Goal: Task Accomplishment & Management: Use online tool/utility

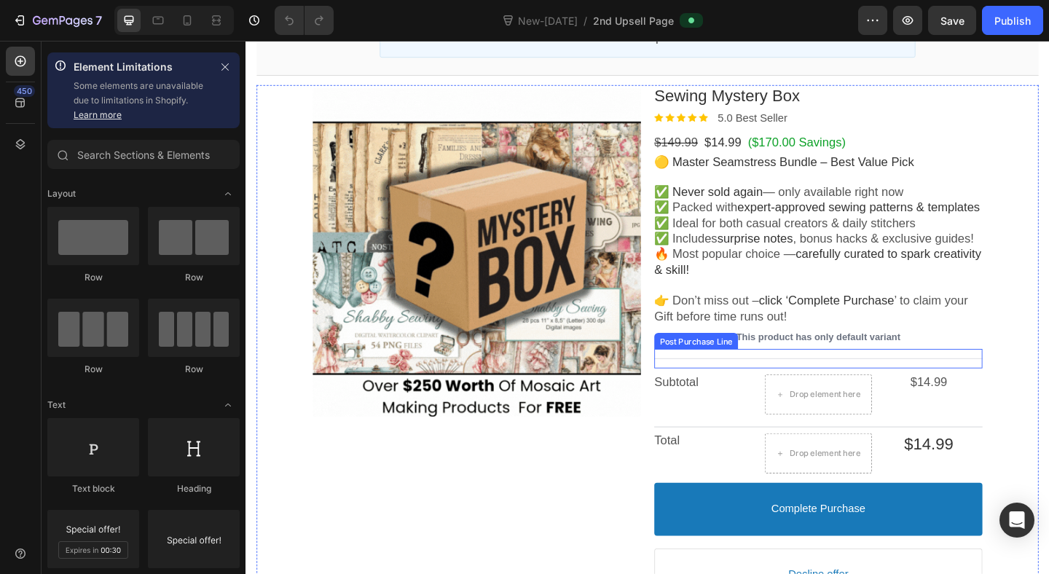
scroll to position [133, 0]
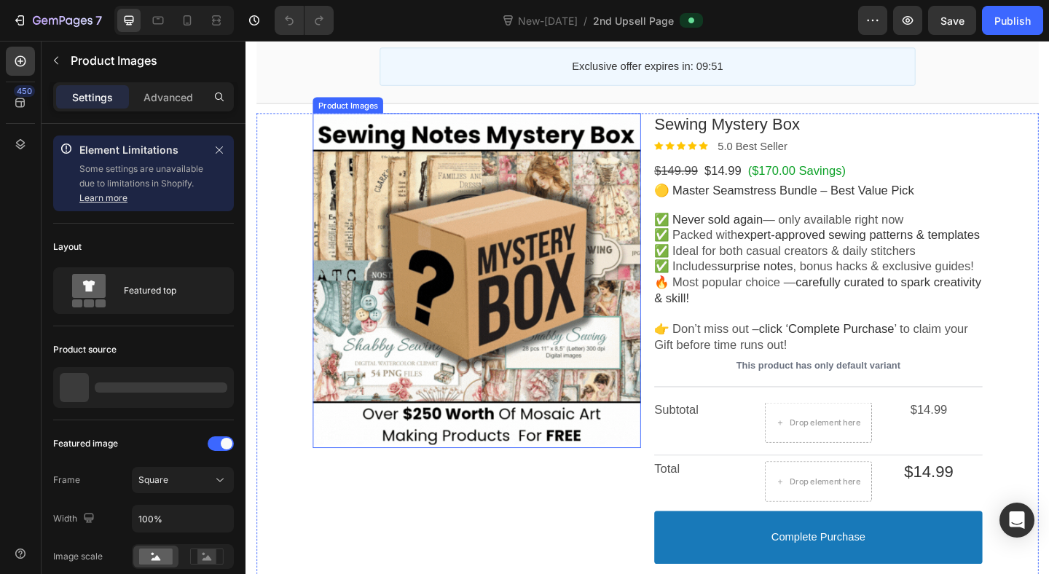
click at [517, 310] on div at bounding box center [496, 301] width 357 height 357
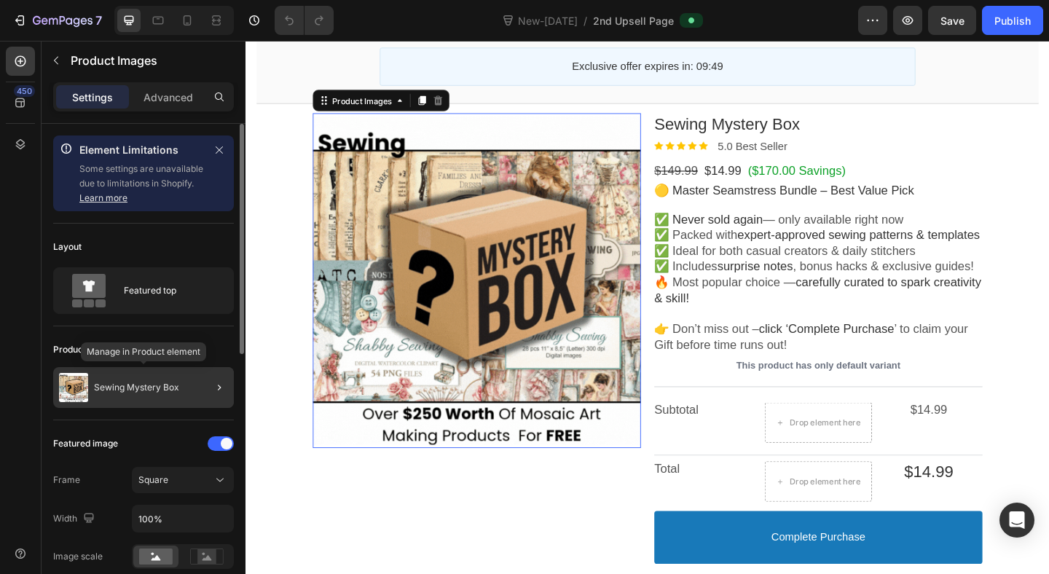
click at [156, 392] on p "Sewing Mystery Box" at bounding box center [136, 388] width 85 height 10
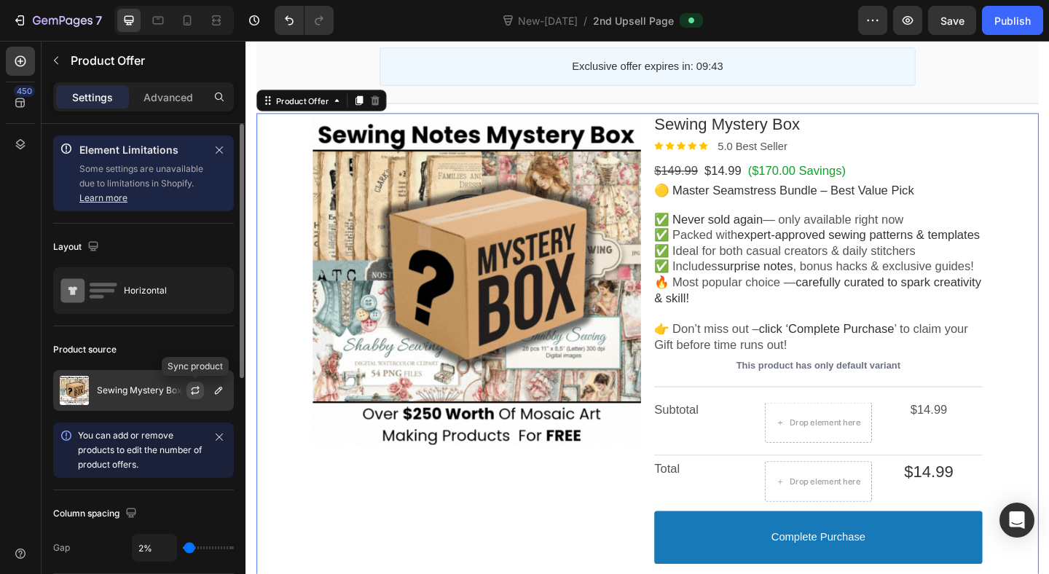
click at [198, 395] on icon "button" at bounding box center [195, 391] width 12 height 12
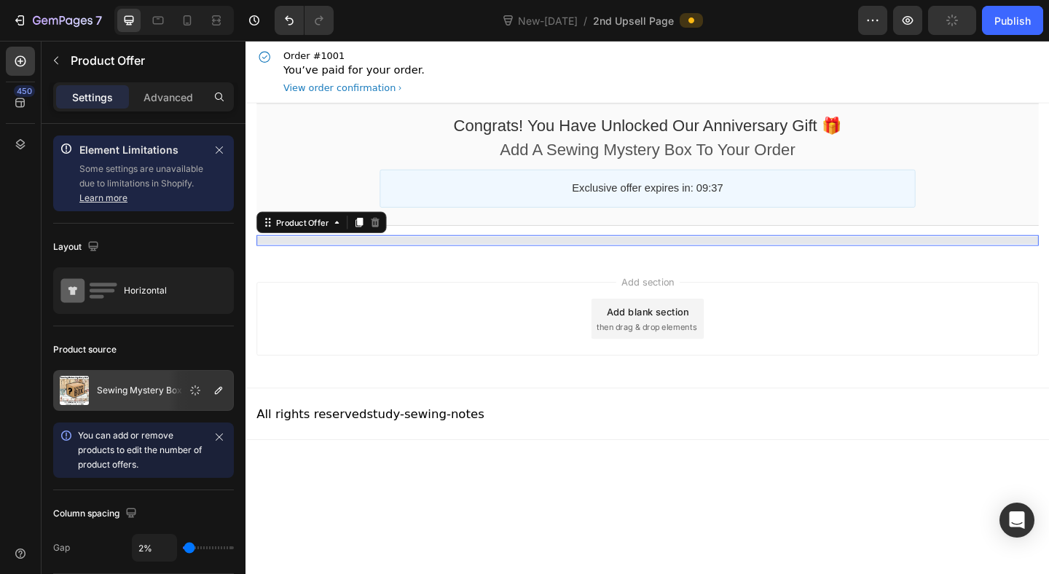
scroll to position [0, 0]
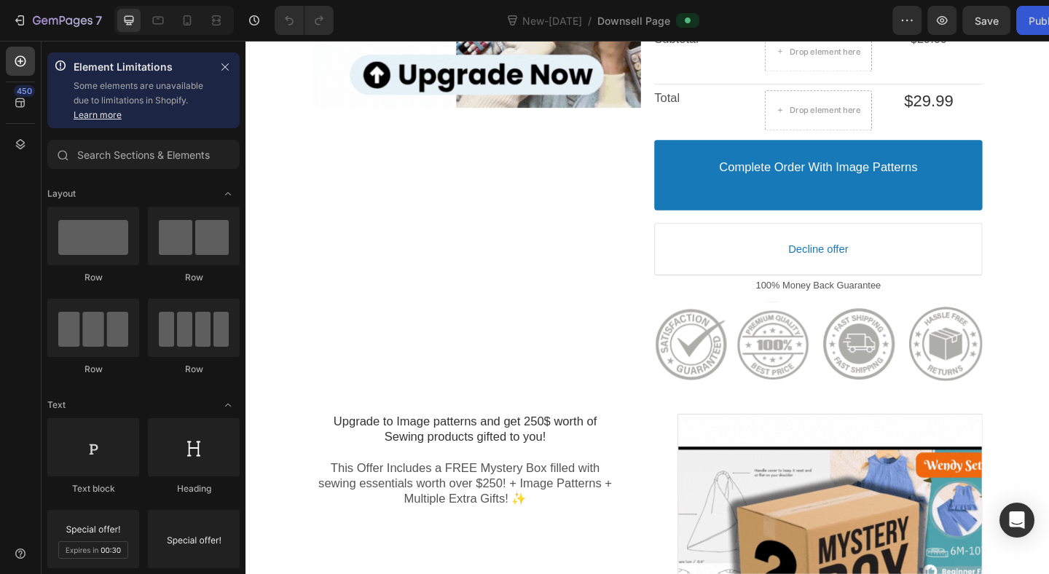
scroll to position [799, 0]
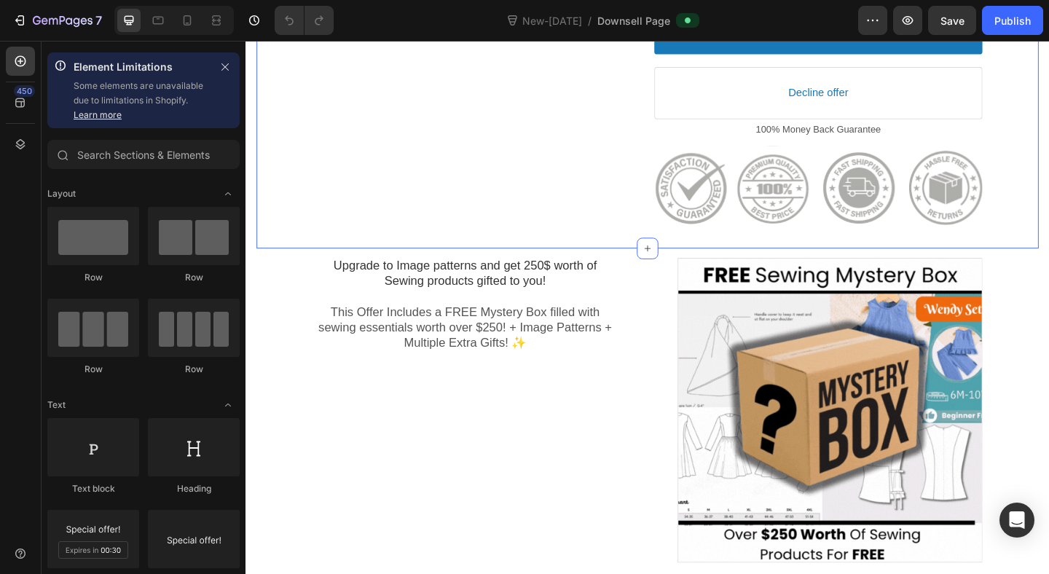
click at [788, 208] on div at bounding box center [868, 201] width 357 height 98
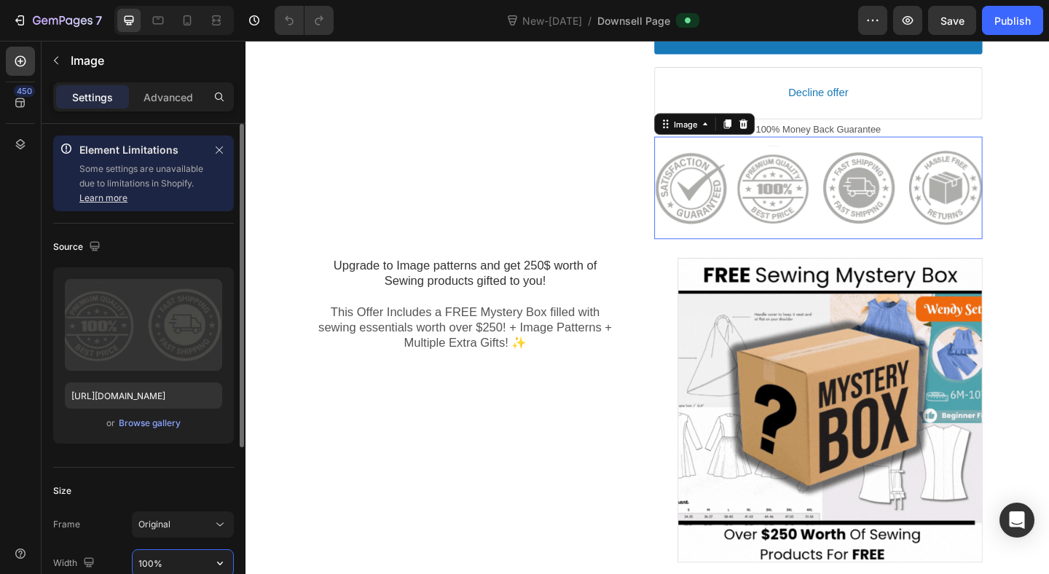
click at [151, 560] on input "100%" at bounding box center [183, 563] width 101 height 26
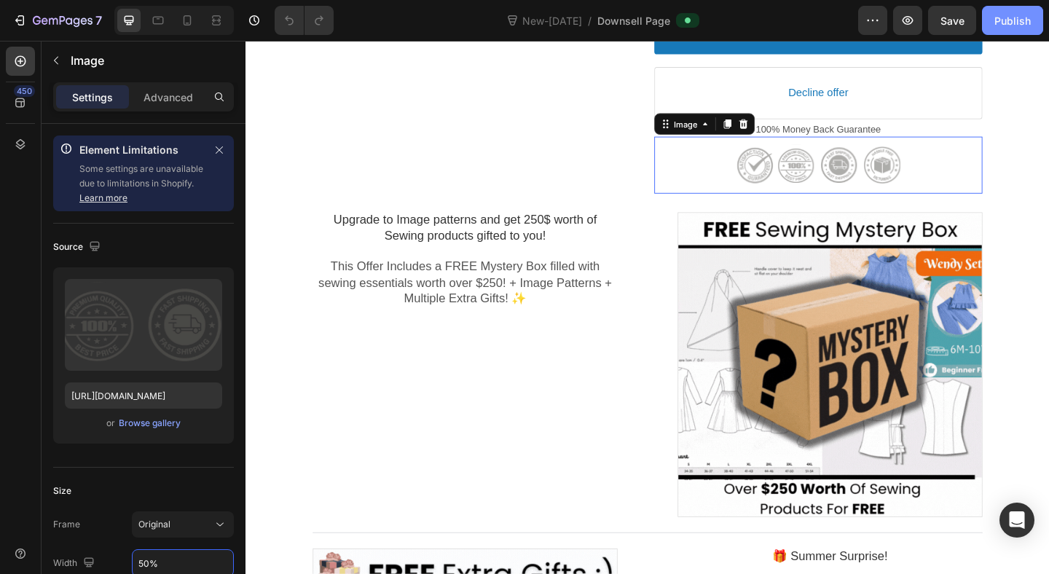
type input "50%"
click at [1023, 24] on div "Publish" at bounding box center [1013, 20] width 36 height 15
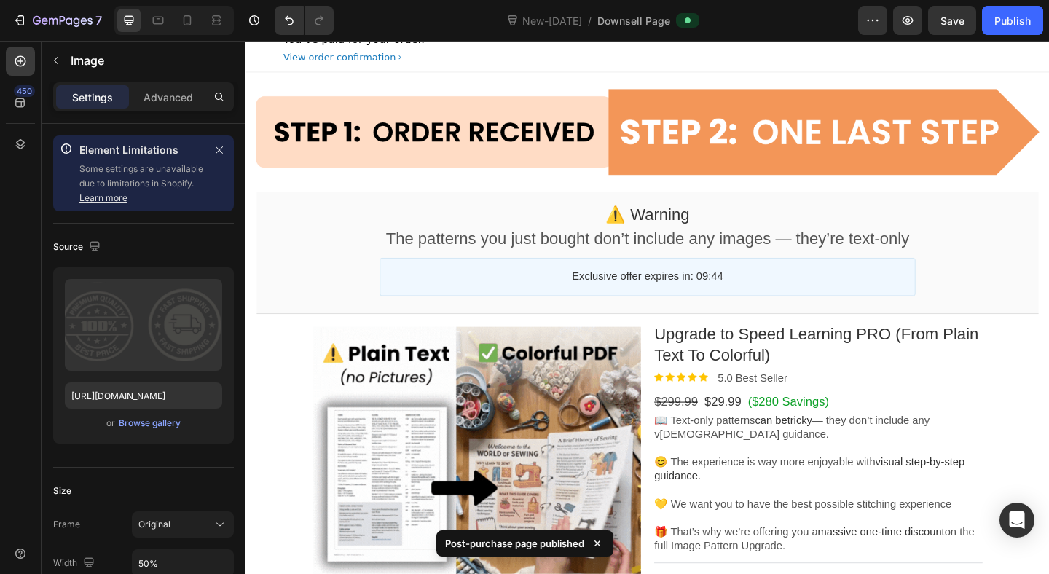
scroll to position [0, 0]
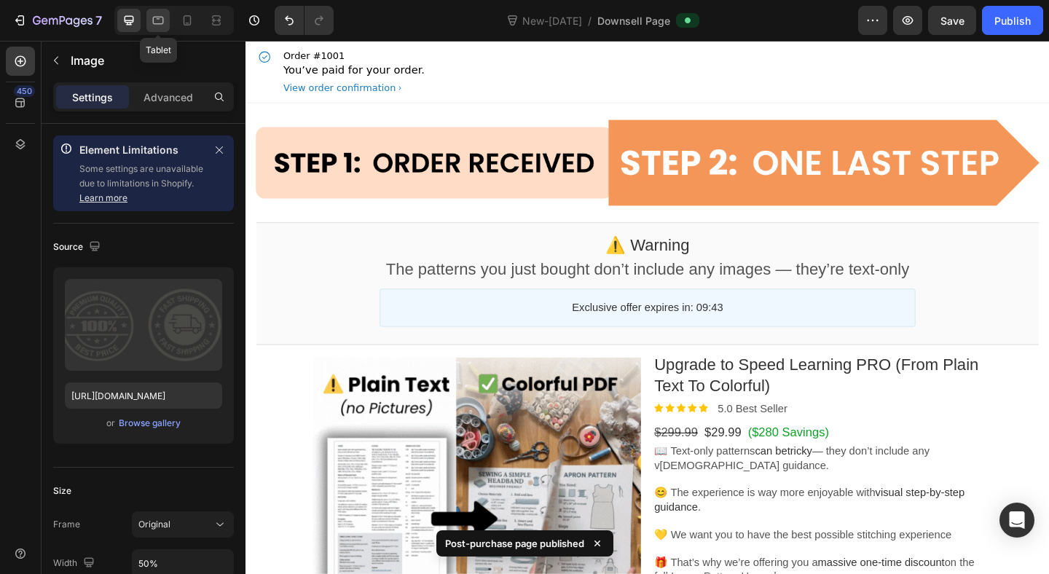
click at [157, 19] on icon at bounding box center [158, 20] width 15 height 15
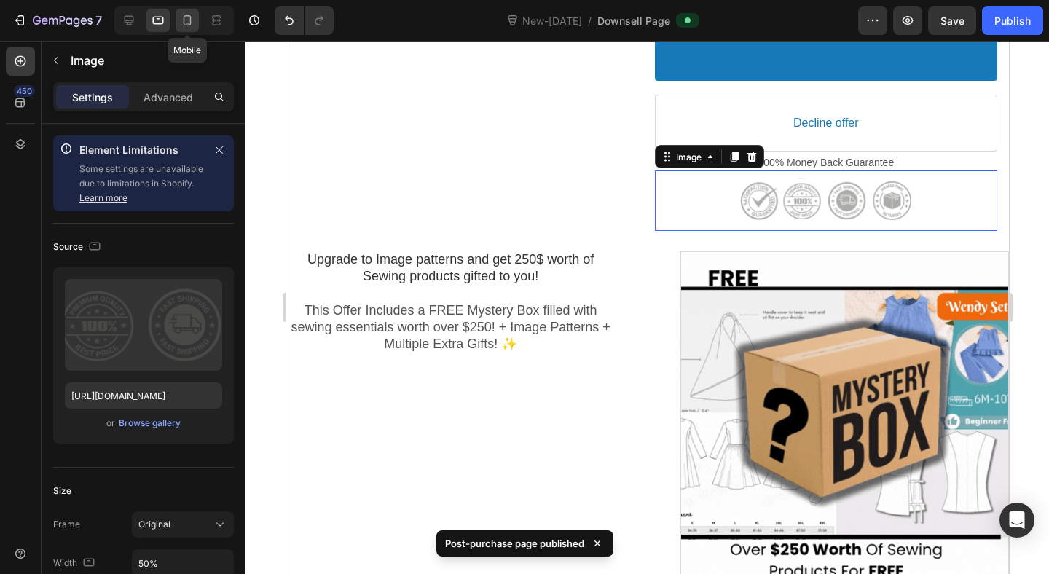
click at [191, 14] on icon at bounding box center [187, 20] width 15 height 15
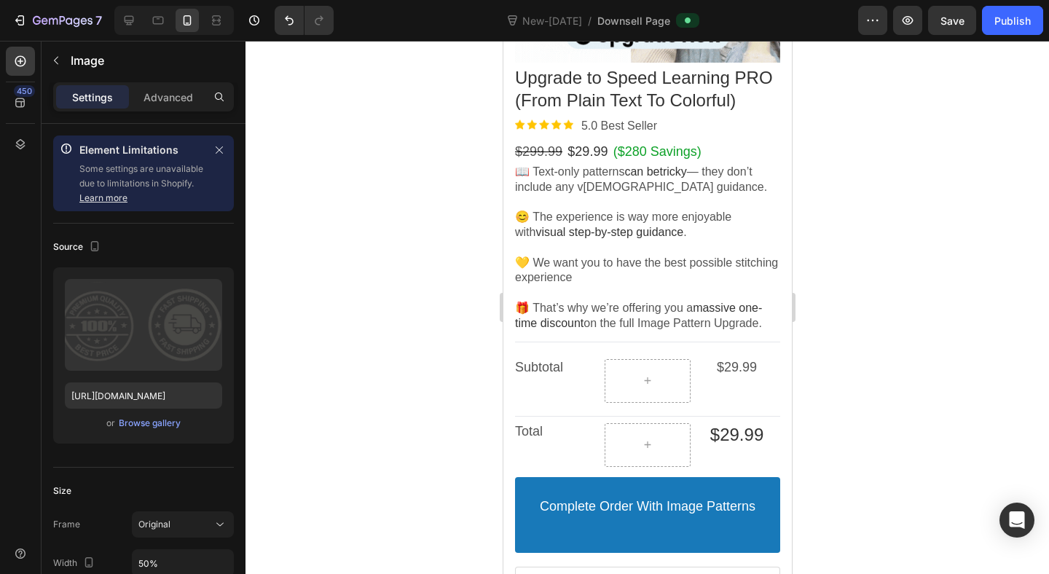
scroll to position [294, 0]
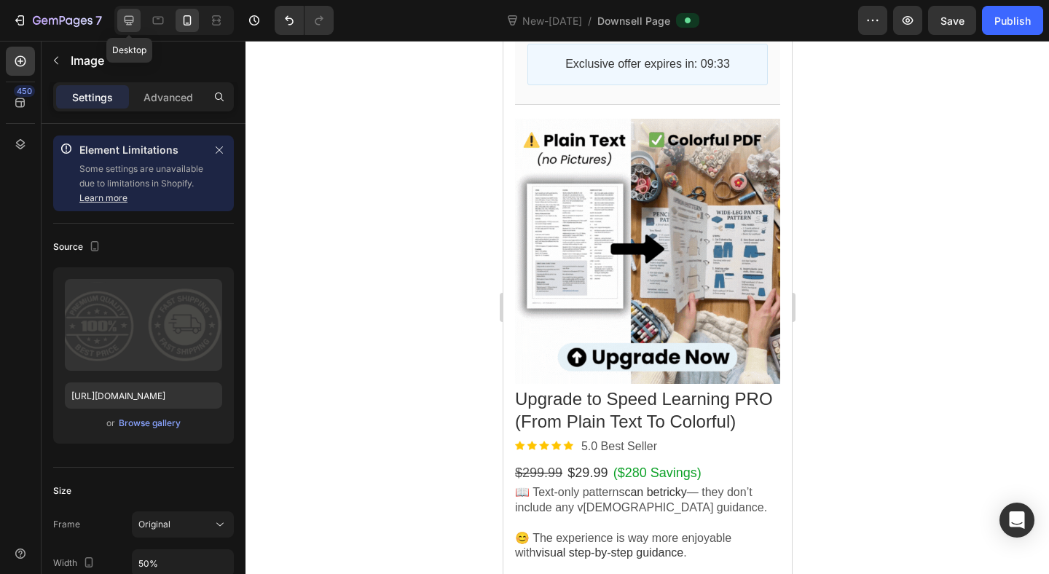
click at [128, 23] on icon at bounding box center [129, 20] width 15 height 15
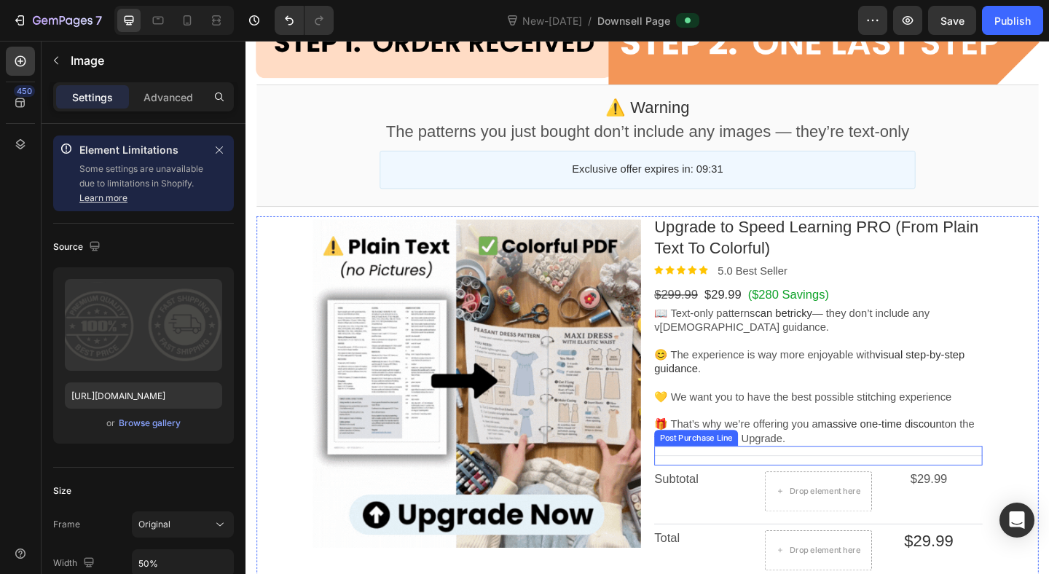
scroll to position [101, 0]
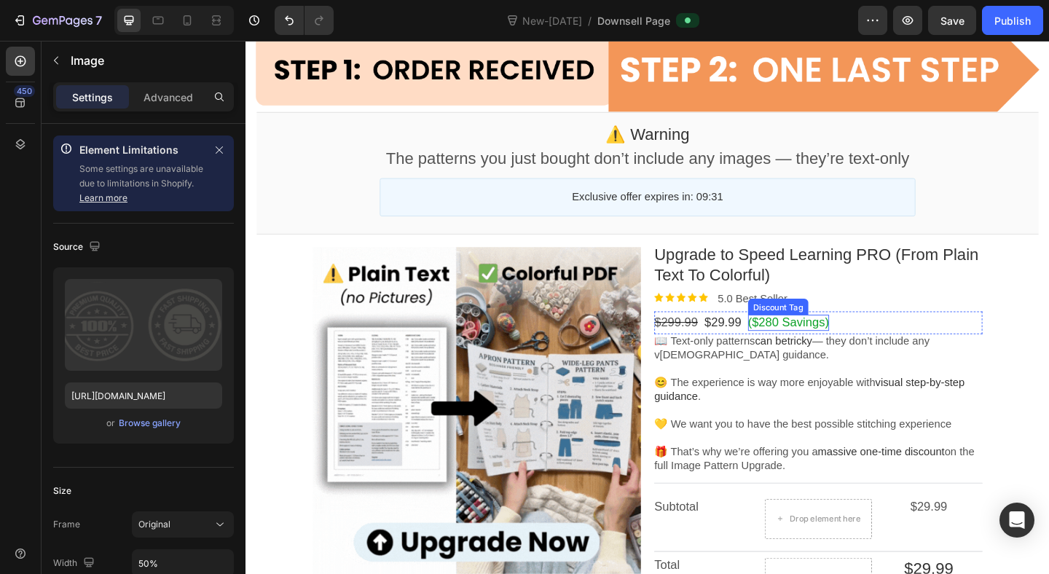
click at [839, 341] on bdo "($280 Savings)" at bounding box center [836, 347] width 88 height 15
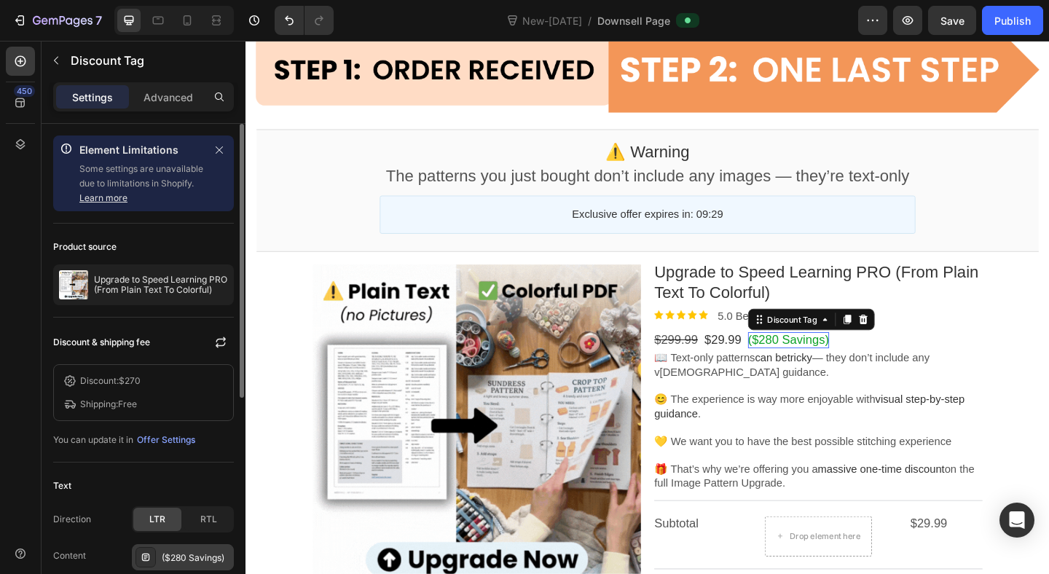
click at [173, 552] on div "($280 Savings)" at bounding box center [196, 558] width 68 height 13
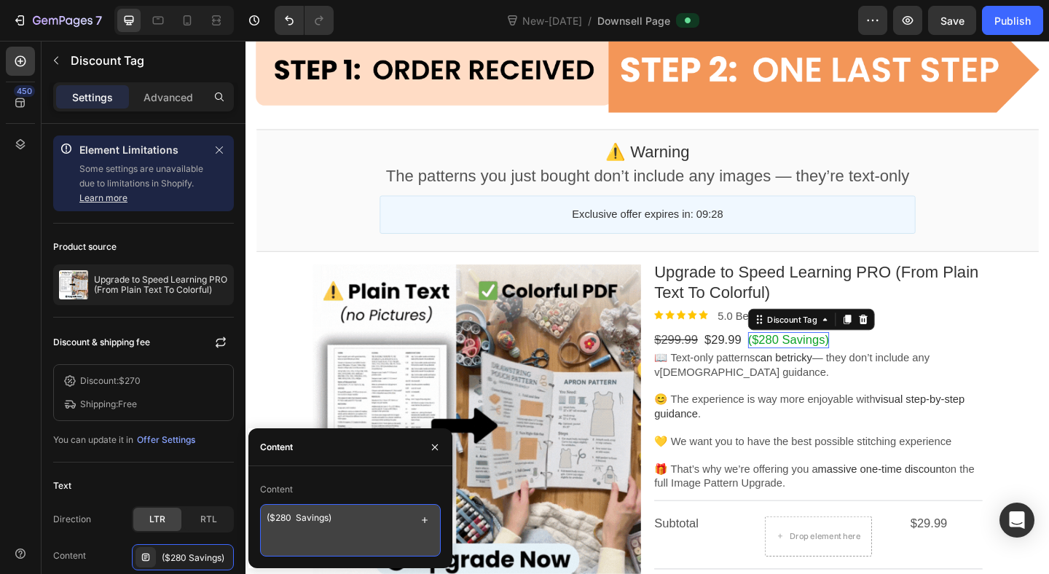
click at [286, 512] on textarea "($280 Savings)" at bounding box center [350, 530] width 181 height 52
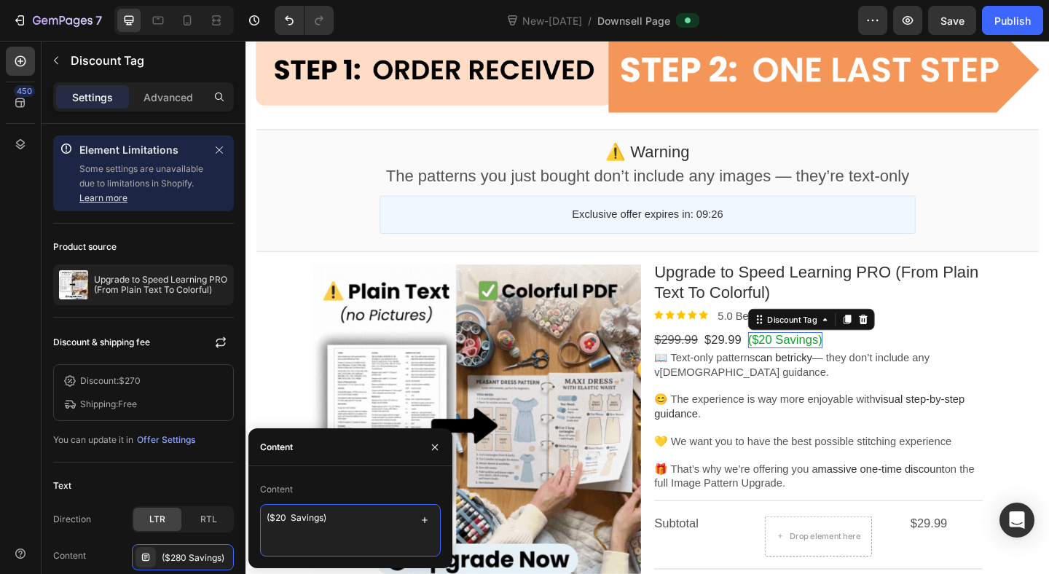
type textarea "($270 Savings)"
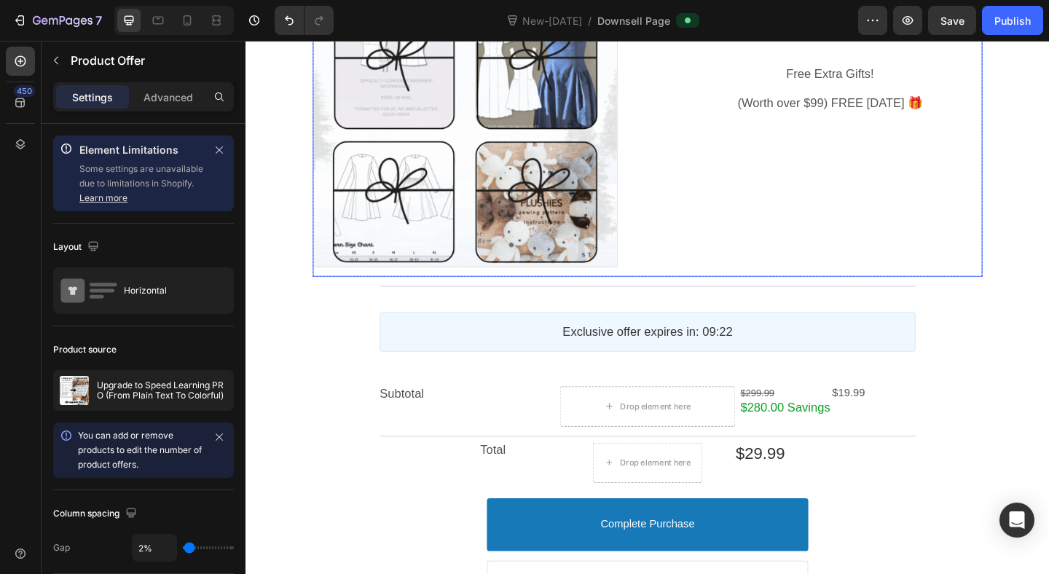
scroll to position [1527, 0]
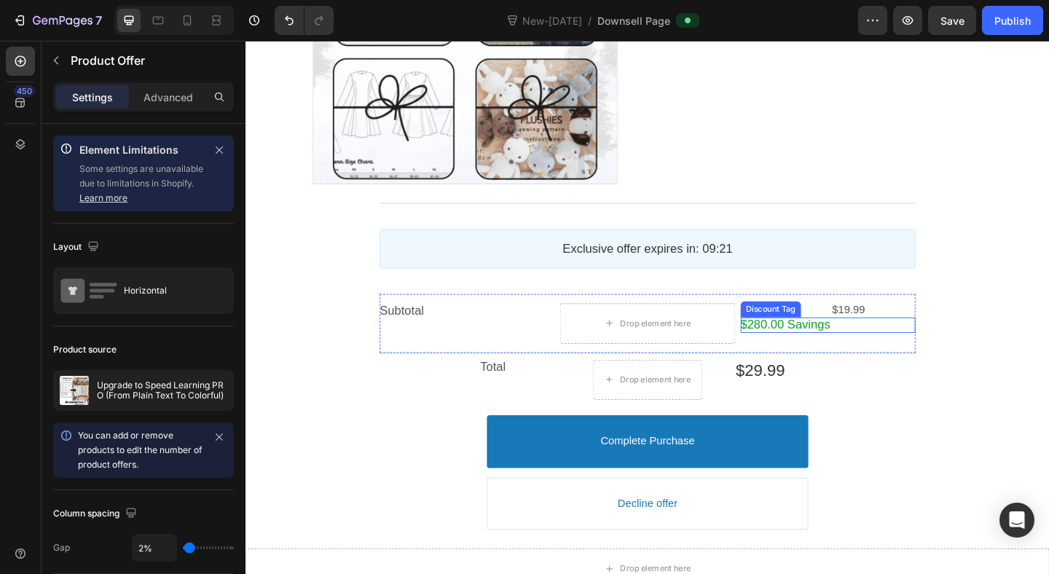
click at [813, 345] on bdo "$280.00 Savings" at bounding box center [833, 349] width 98 height 15
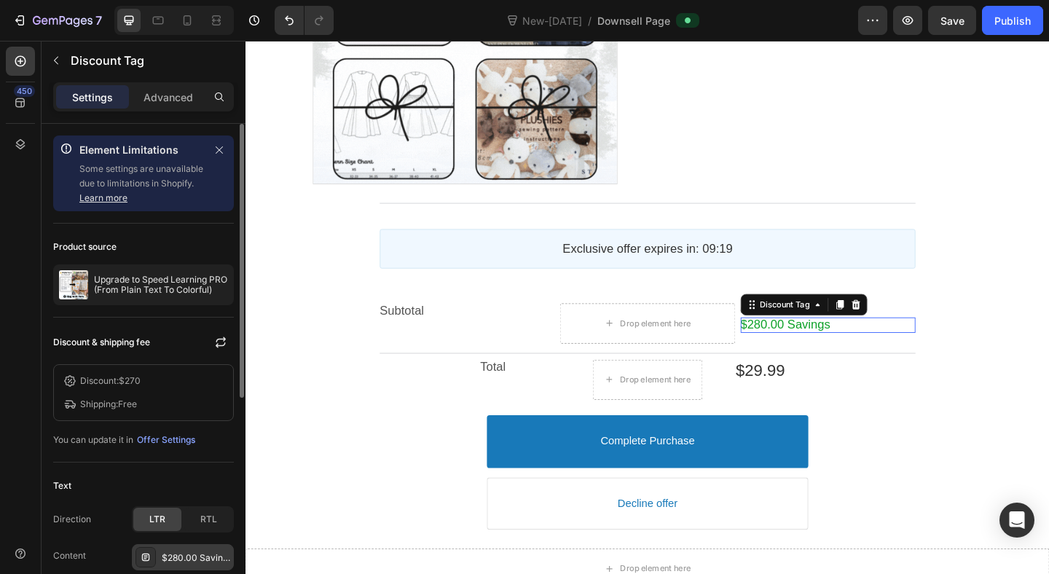
click at [173, 558] on div "$280.00 Savings" at bounding box center [196, 558] width 68 height 13
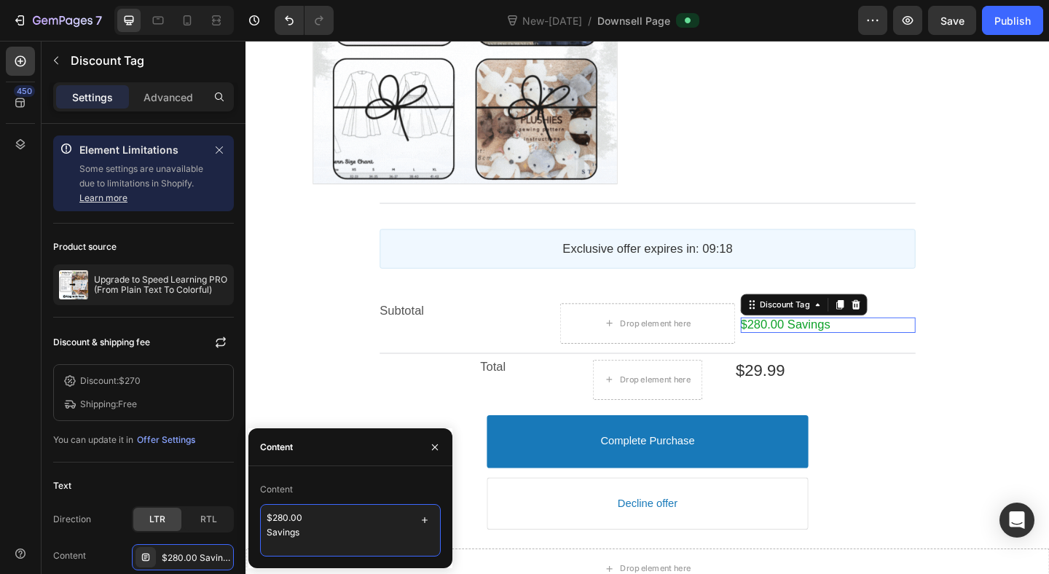
click at [282, 520] on textarea "$280.00 Savings" at bounding box center [350, 530] width 181 height 52
type textarea "$270.00 Savings"
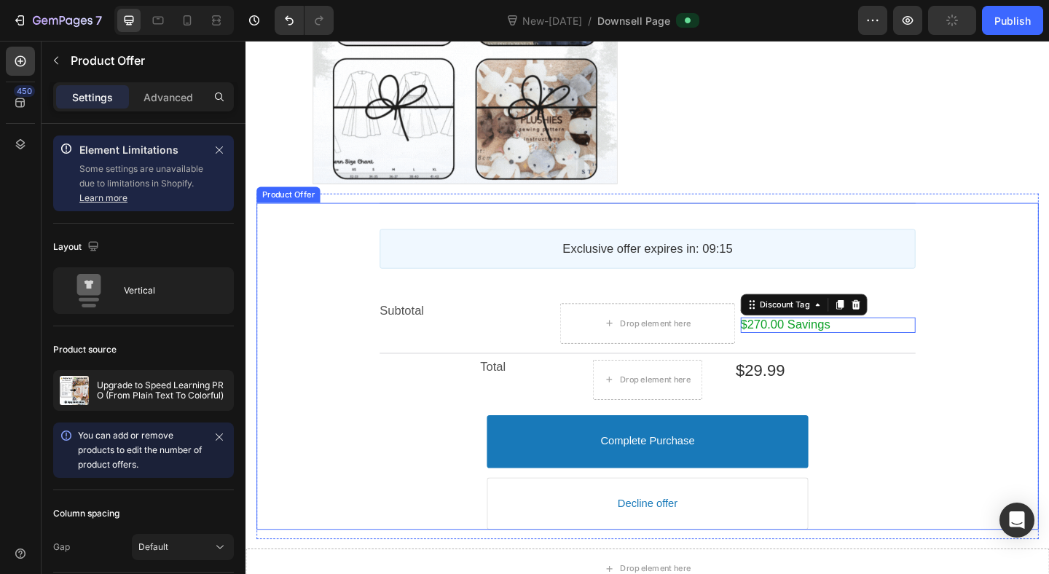
click at [1000, 302] on div "Post Purchase Line Exclusive offer expires in: 09:15 Countdown Timer Subtotal T…" at bounding box center [682, 395] width 851 height 356
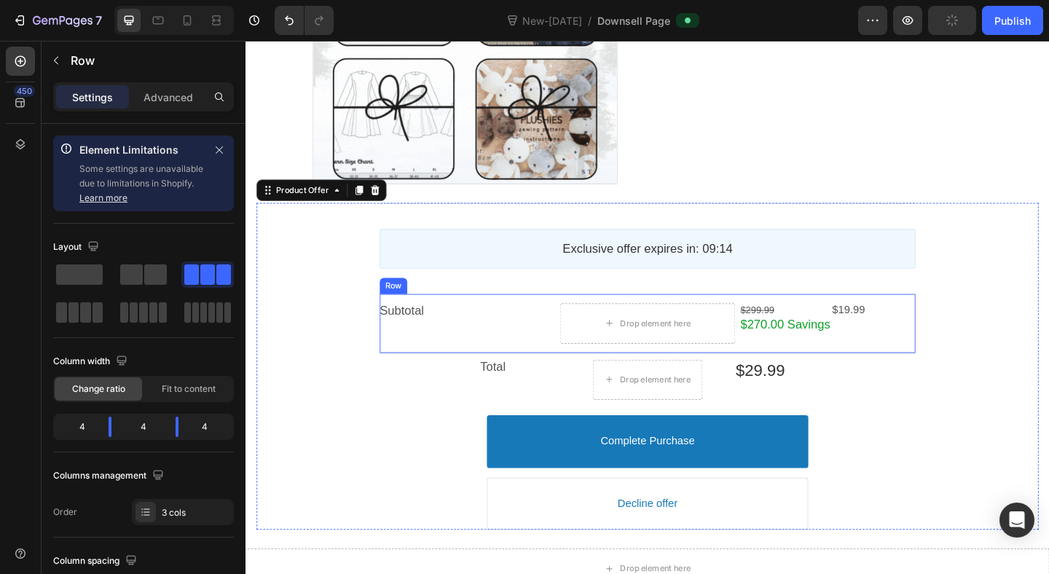
click at [925, 325] on div "Subtotal Text block Drop element here $299.99 Text block $19.99 Text block Row …" at bounding box center [682, 348] width 583 height 64
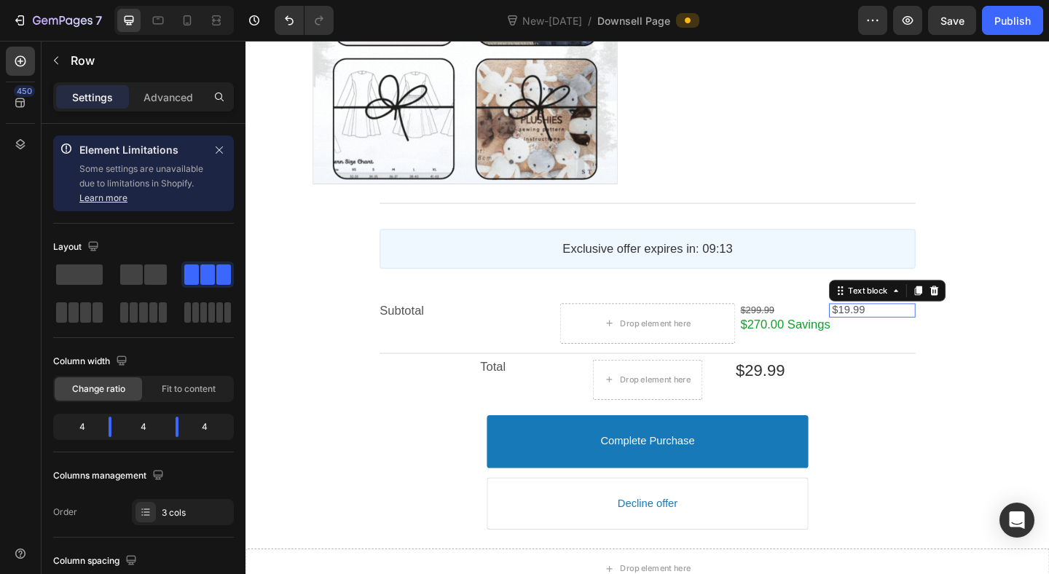
click at [910, 330] on span "$19.99" at bounding box center [902, 333] width 36 height 12
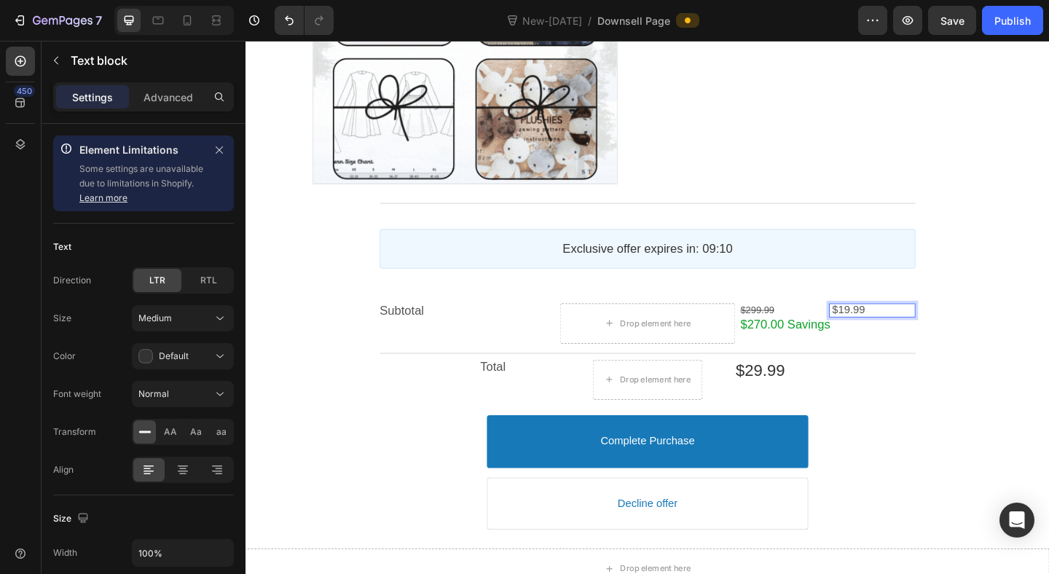
click at [897, 333] on span "$19.99" at bounding box center [902, 333] width 36 height 12
click at [1022, 23] on div "Publish" at bounding box center [1013, 20] width 36 height 15
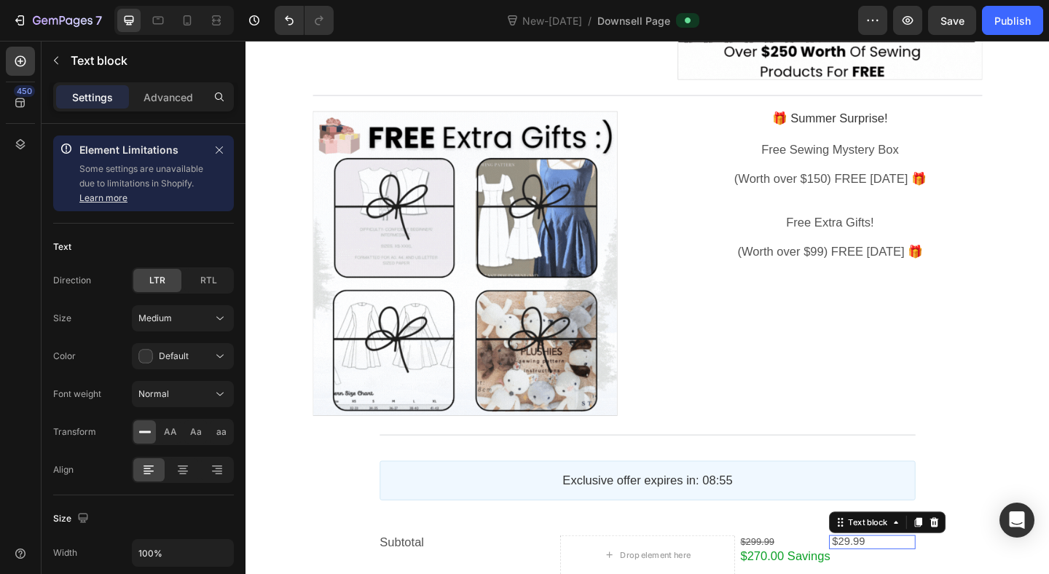
scroll to position [1666, 0]
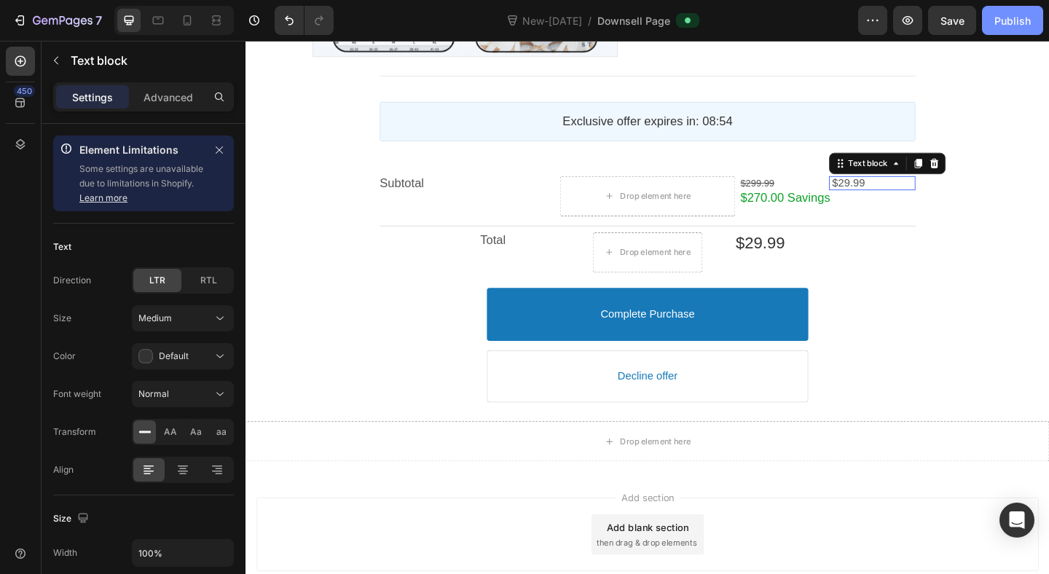
click at [1009, 20] on div "Publish" at bounding box center [1013, 20] width 36 height 15
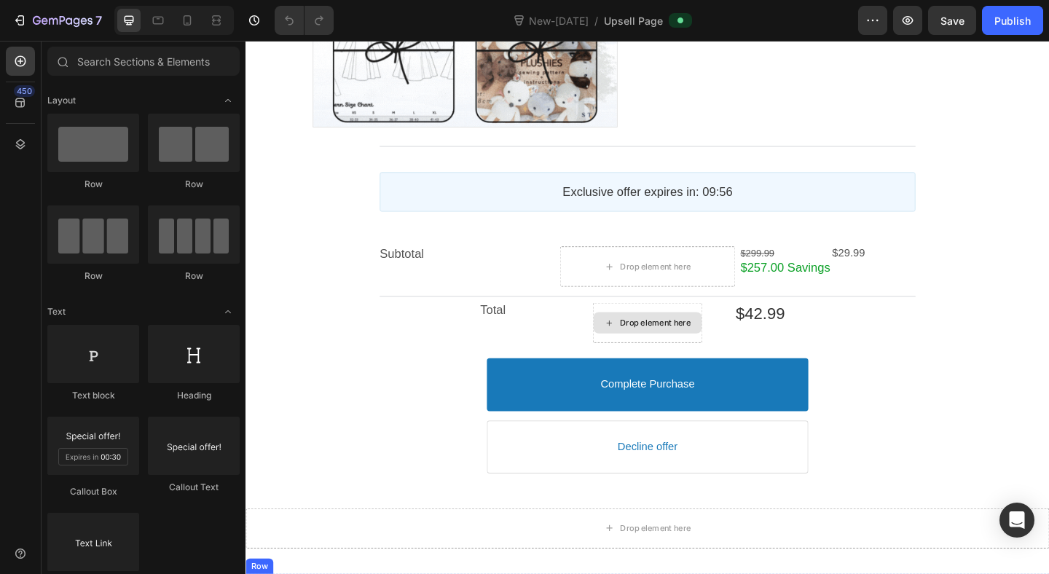
scroll to position [1712, 0]
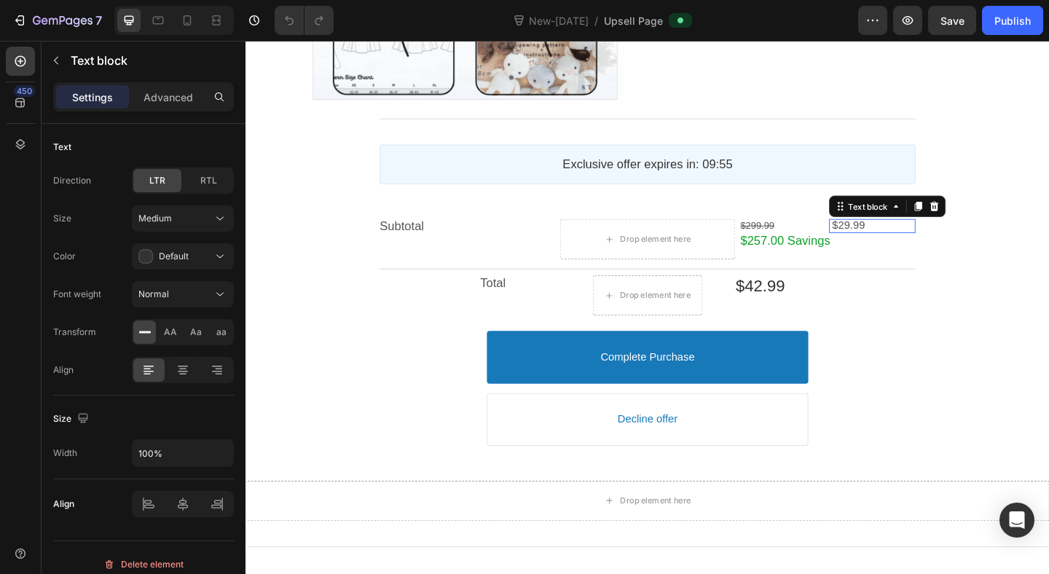
click at [896, 237] on span "$29.99" at bounding box center [902, 241] width 36 height 12
click at [902, 240] on span "$29.99" at bounding box center [902, 241] width 36 height 12
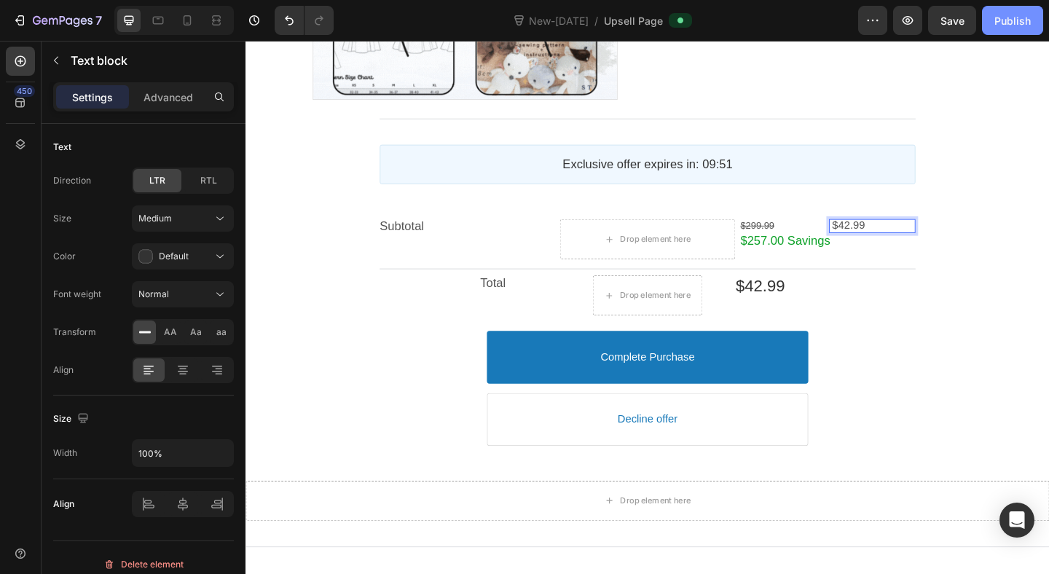
click at [1019, 8] on button "Publish" at bounding box center [1012, 20] width 61 height 29
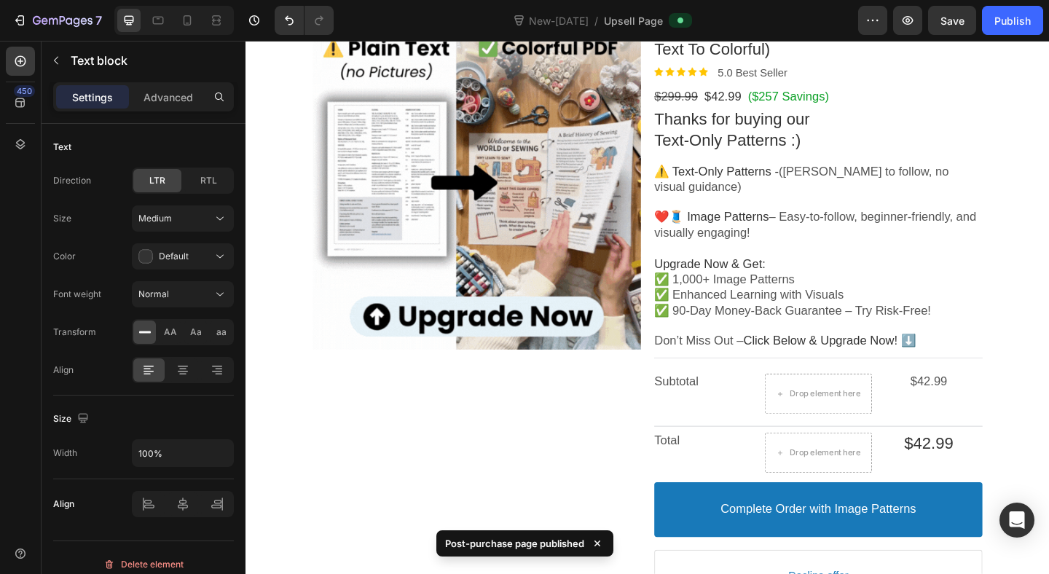
scroll to position [0, 0]
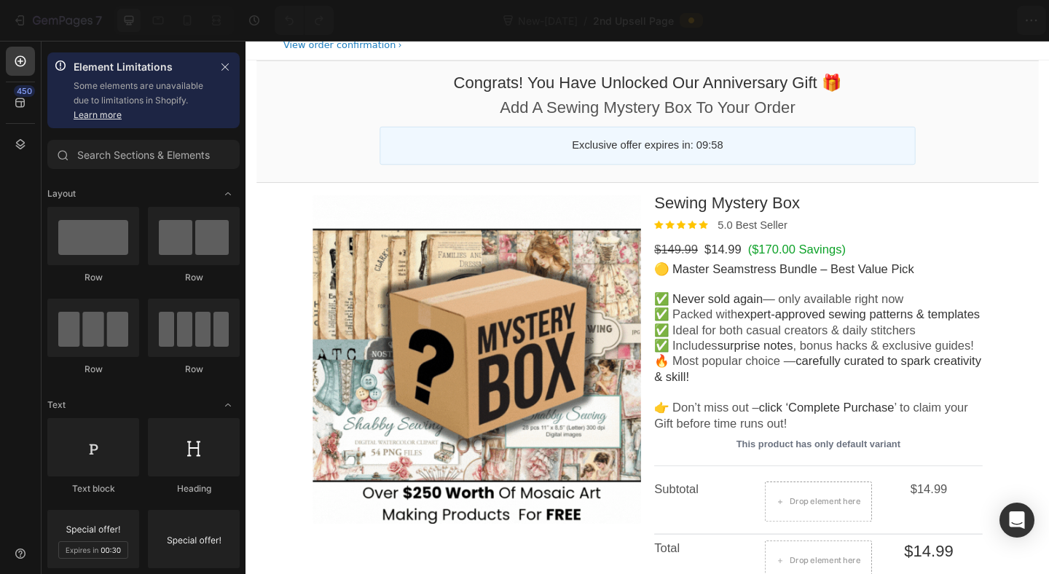
scroll to position [98, 0]
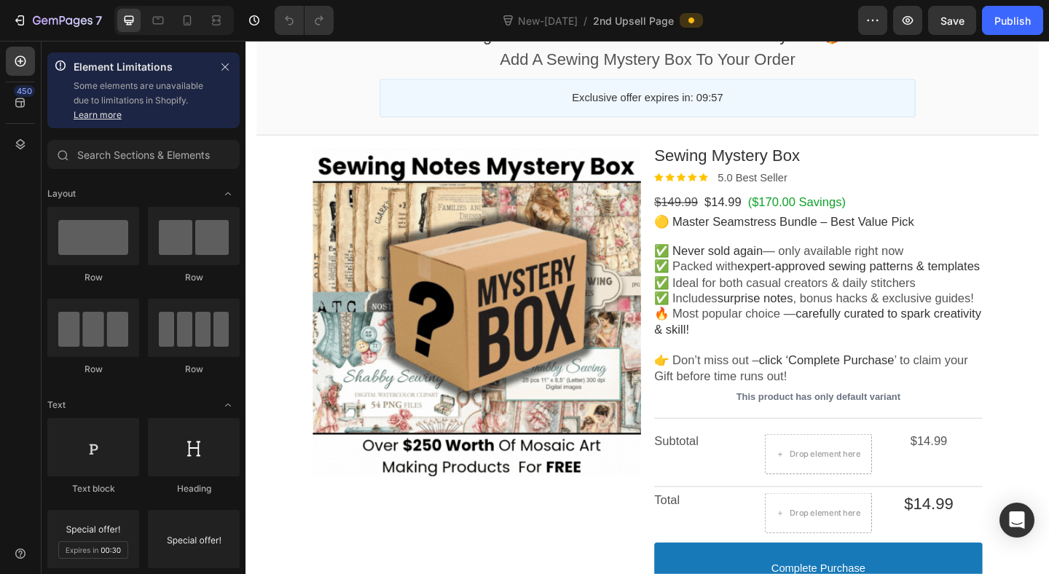
click at [485, 361] on div at bounding box center [496, 335] width 357 height 357
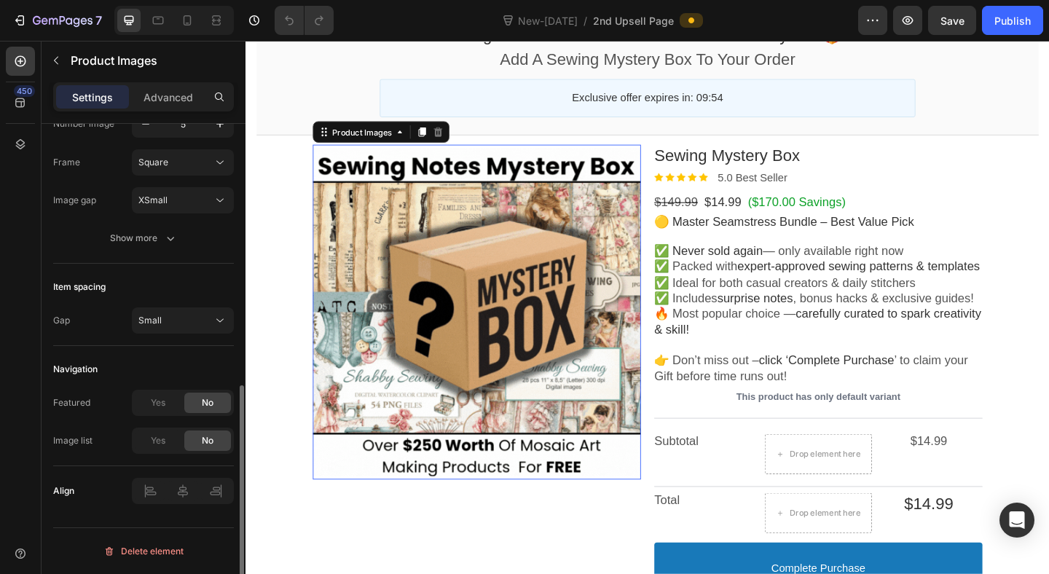
scroll to position [0, 0]
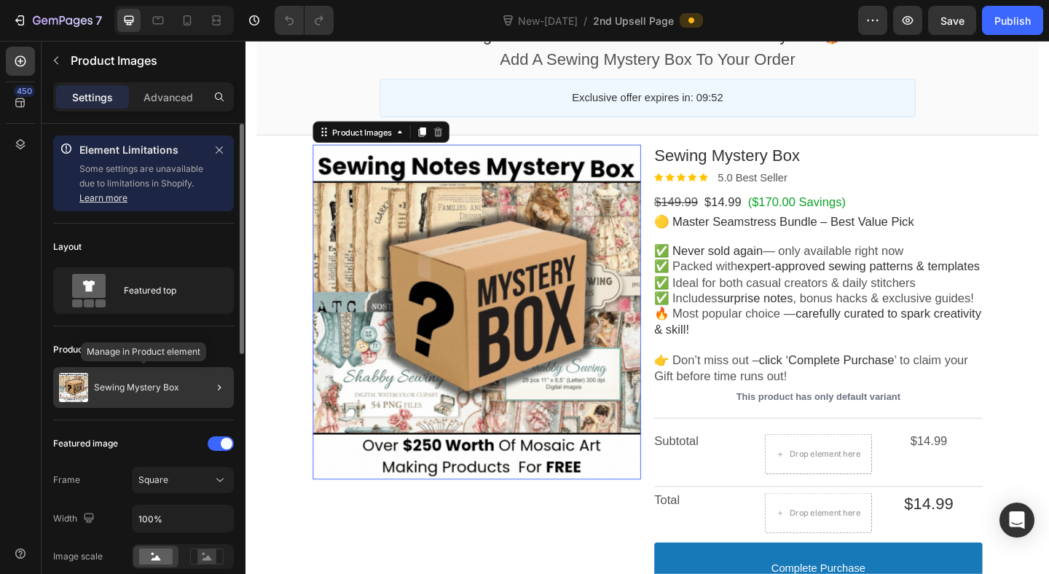
click at [181, 388] on div "Sewing Mystery Box" at bounding box center [143, 387] width 181 height 41
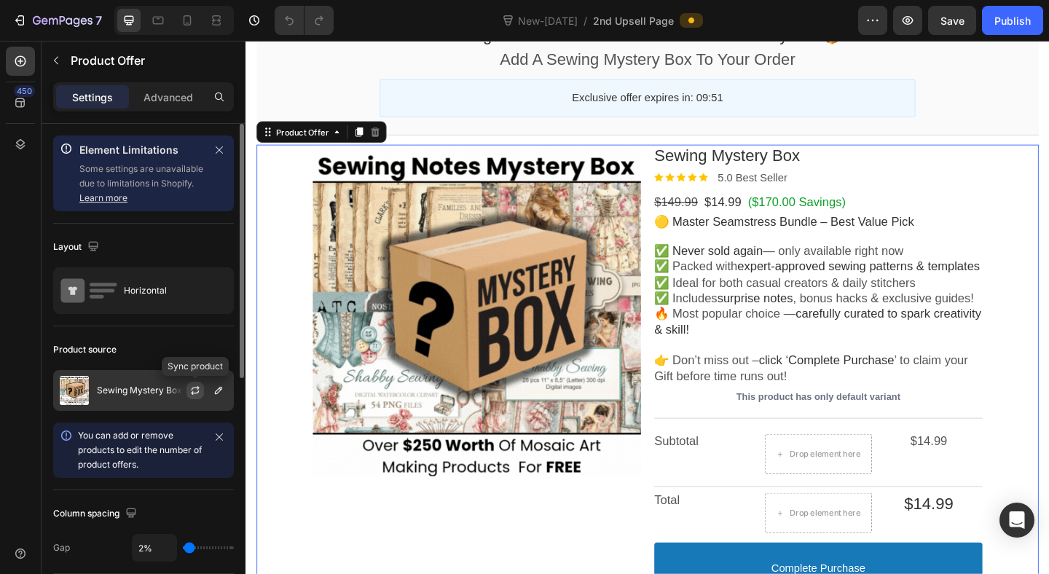
click at [200, 393] on icon "button" at bounding box center [195, 391] width 12 height 12
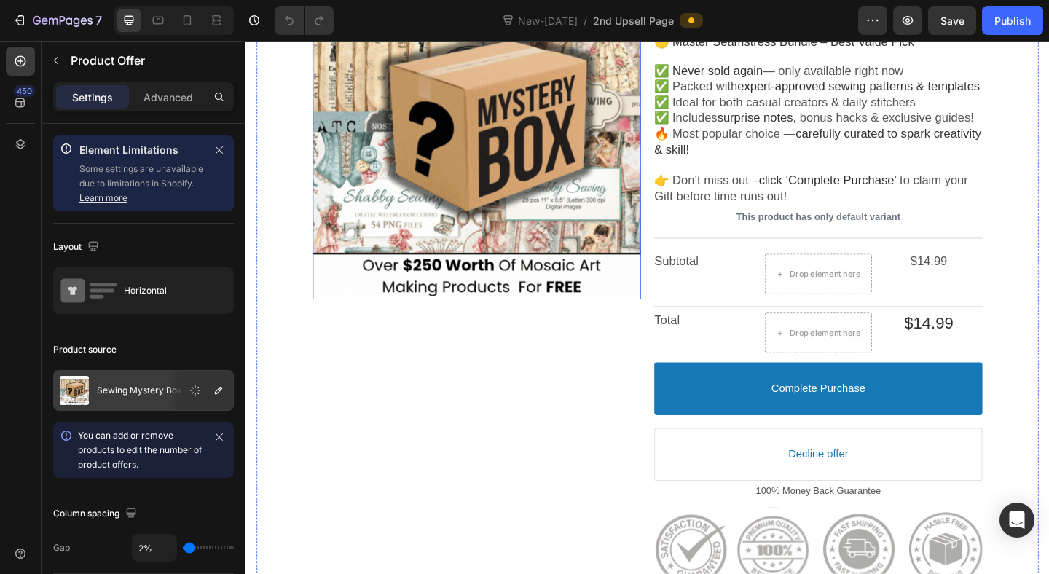
scroll to position [373, 0]
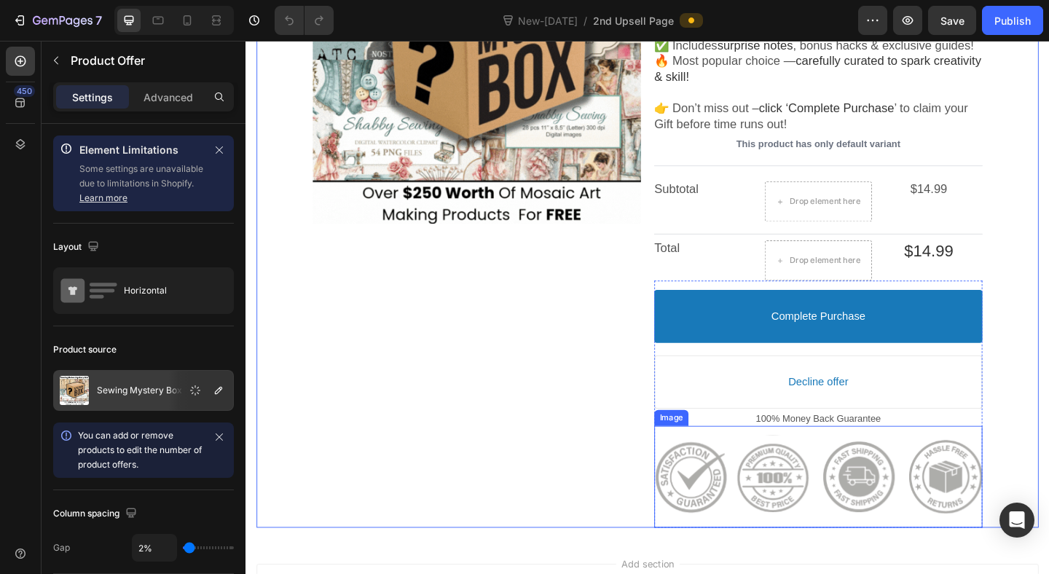
click at [807, 555] on div at bounding box center [868, 515] width 357 height 98
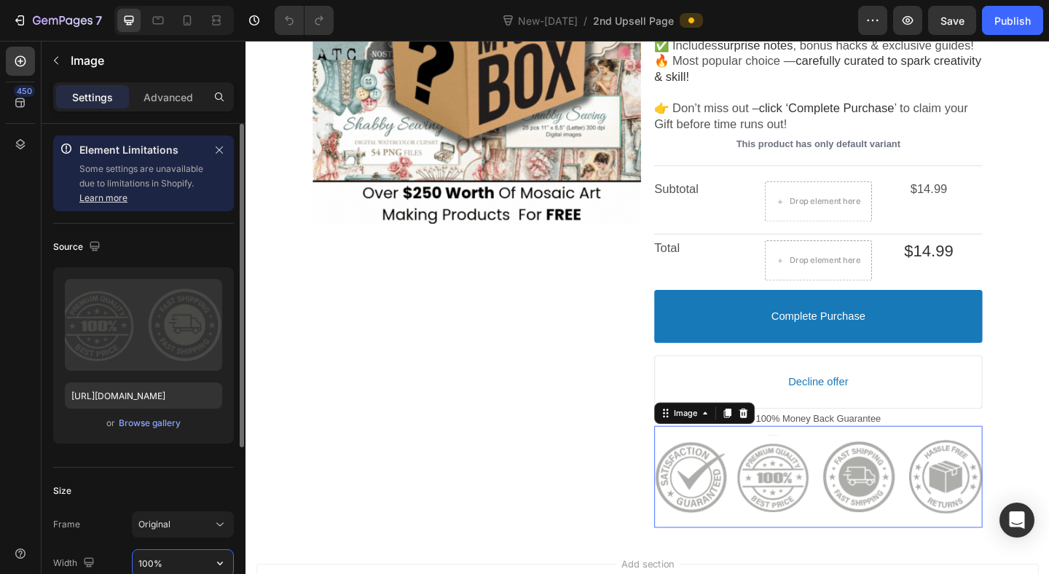
click at [149, 560] on input "100%" at bounding box center [183, 563] width 101 height 26
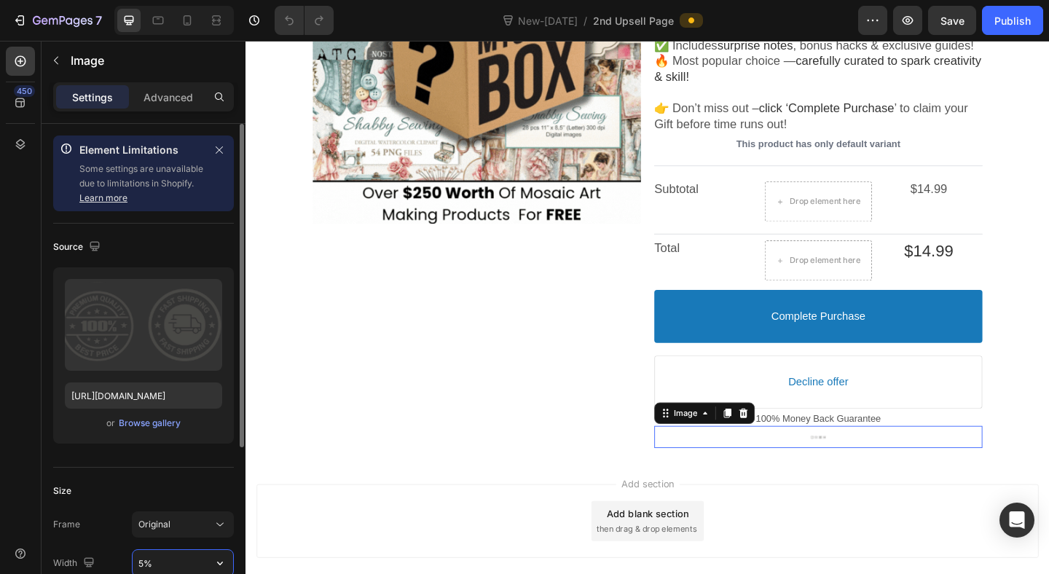
type input "50%"
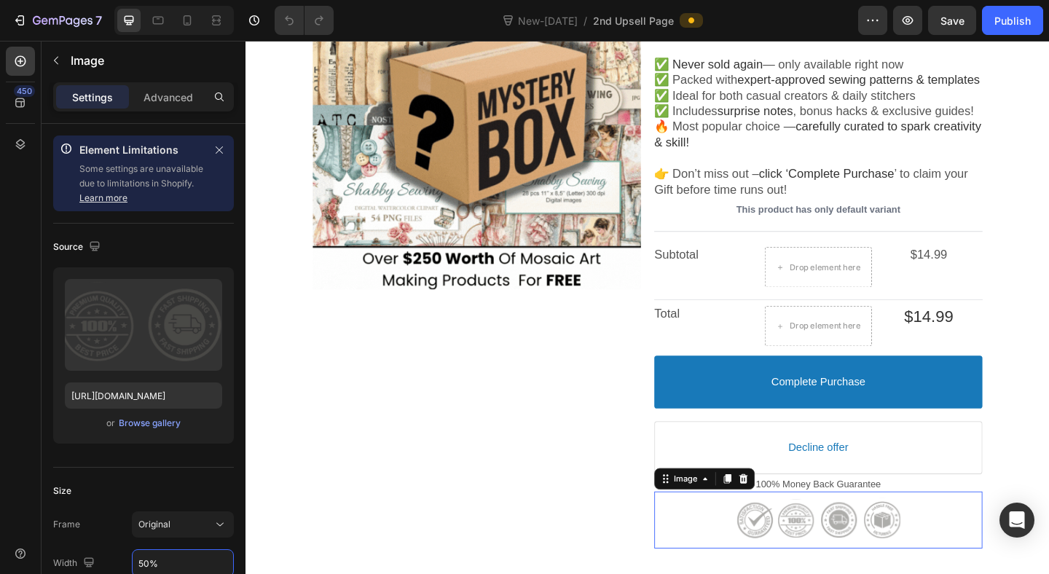
scroll to position [186, 0]
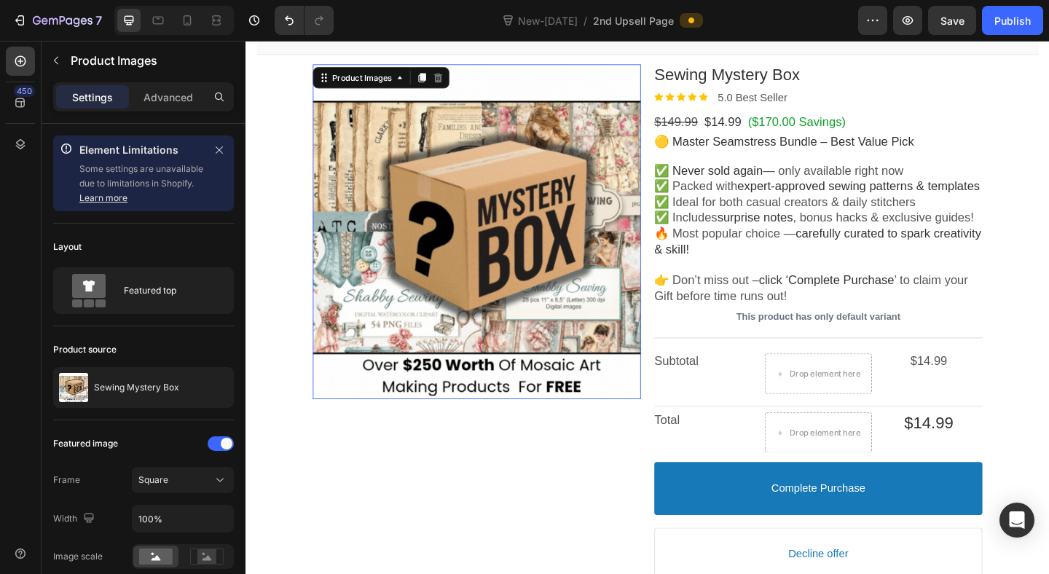
click at [428, 233] on div at bounding box center [496, 248] width 357 height 357
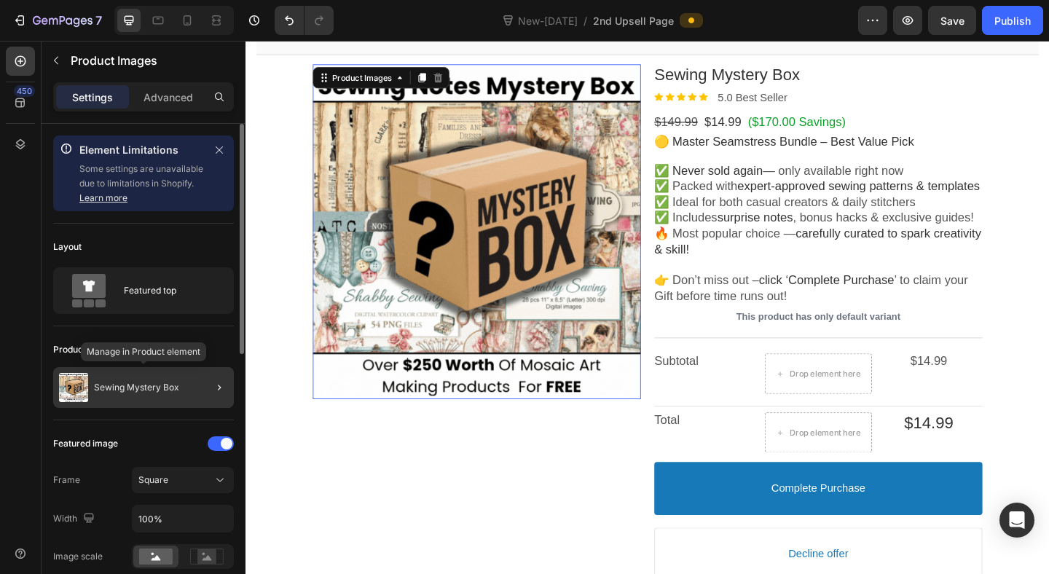
click at [181, 383] on div "Sewing Mystery Box" at bounding box center [143, 387] width 181 height 41
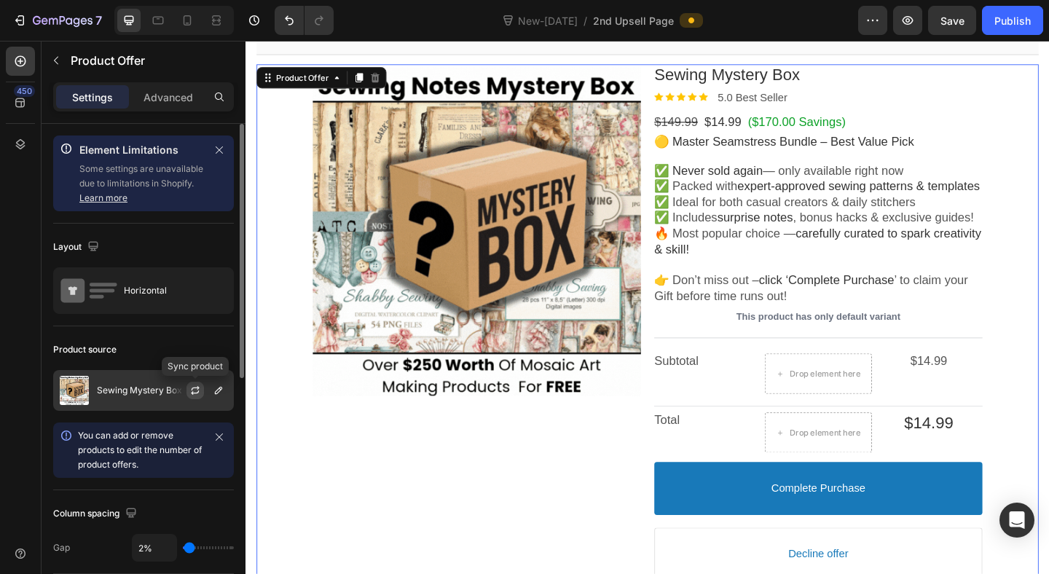
click at [195, 397] on button "button" at bounding box center [195, 390] width 17 height 17
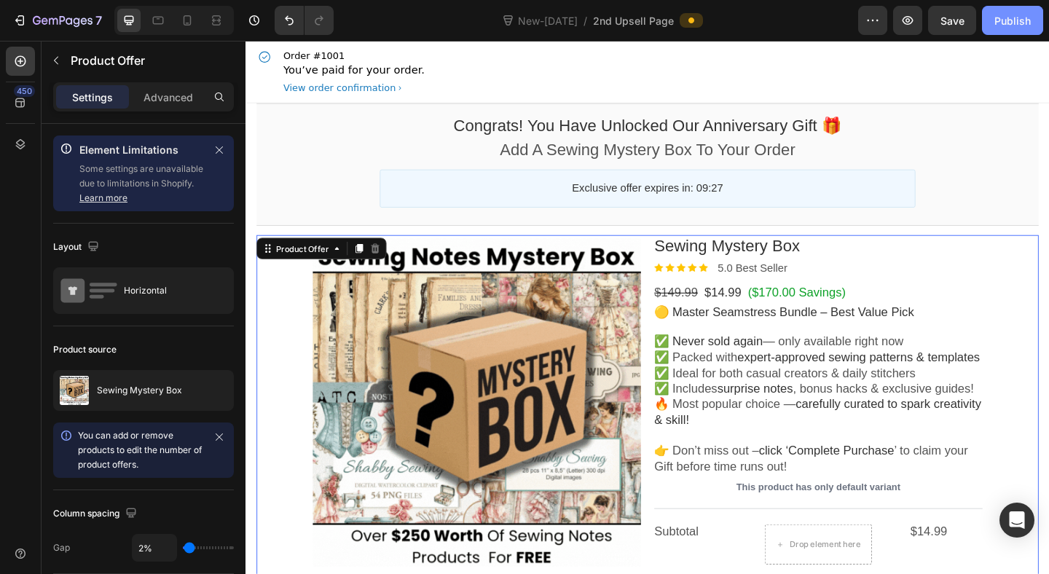
click at [1000, 6] on button "Publish" at bounding box center [1012, 20] width 61 height 29
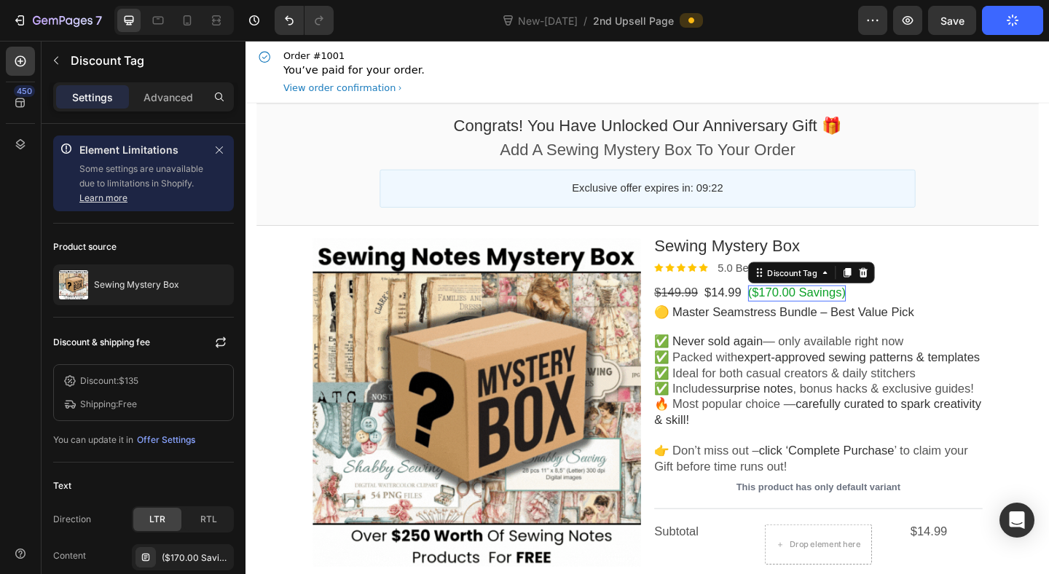
click at [849, 319] on bdo "($170.00 Savings)" at bounding box center [845, 315] width 106 height 15
click at [185, 549] on div "($170.00 Savings)" at bounding box center [183, 557] width 102 height 26
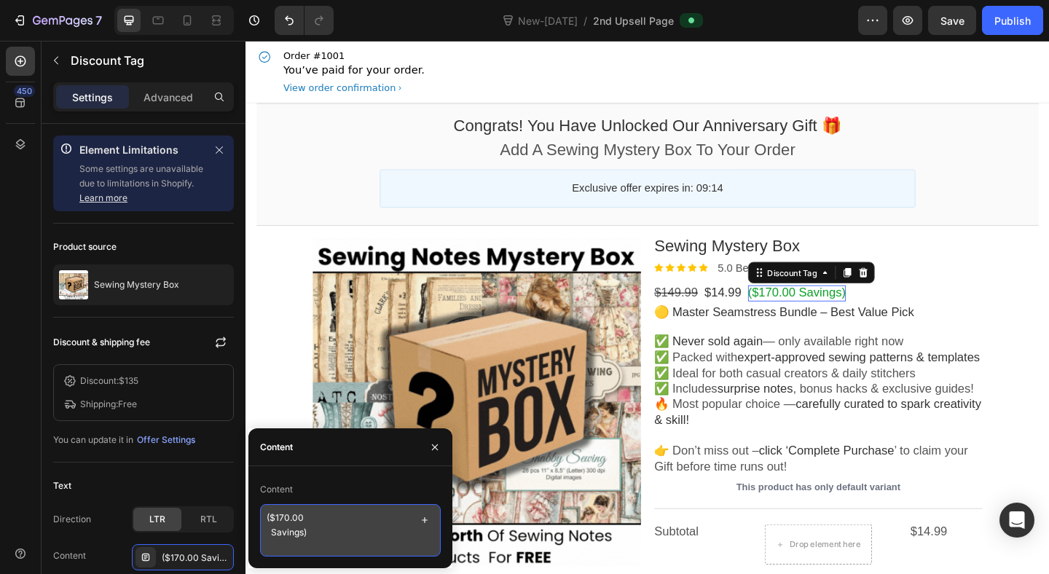
click at [287, 515] on textarea "($170.00 Savings)" at bounding box center [350, 530] width 181 height 52
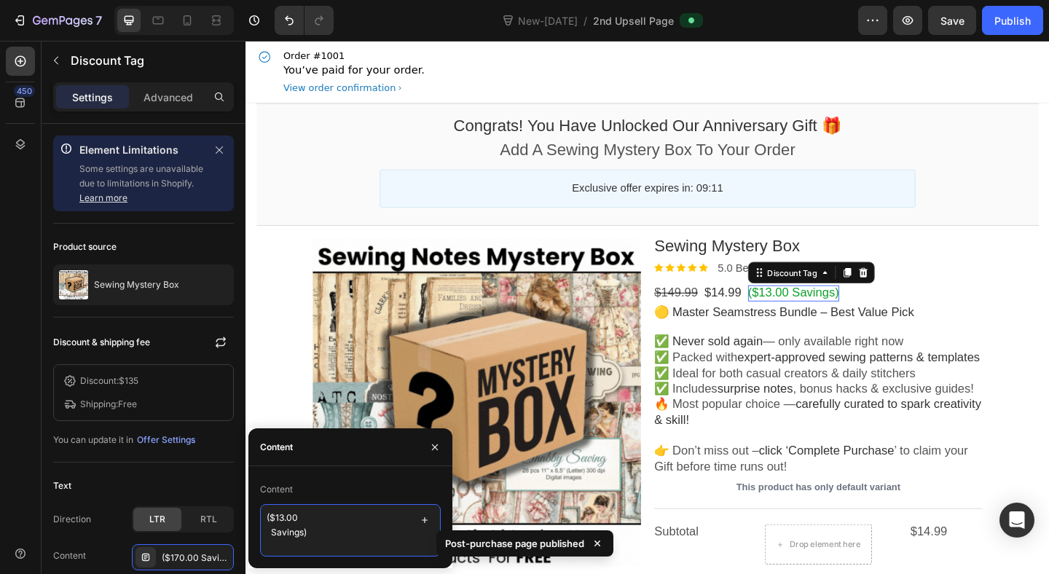
type textarea "($135.00 Savings)"
click at [1025, 15] on div "Publish" at bounding box center [1013, 20] width 36 height 15
